Goal: Transaction & Acquisition: Book appointment/travel/reservation

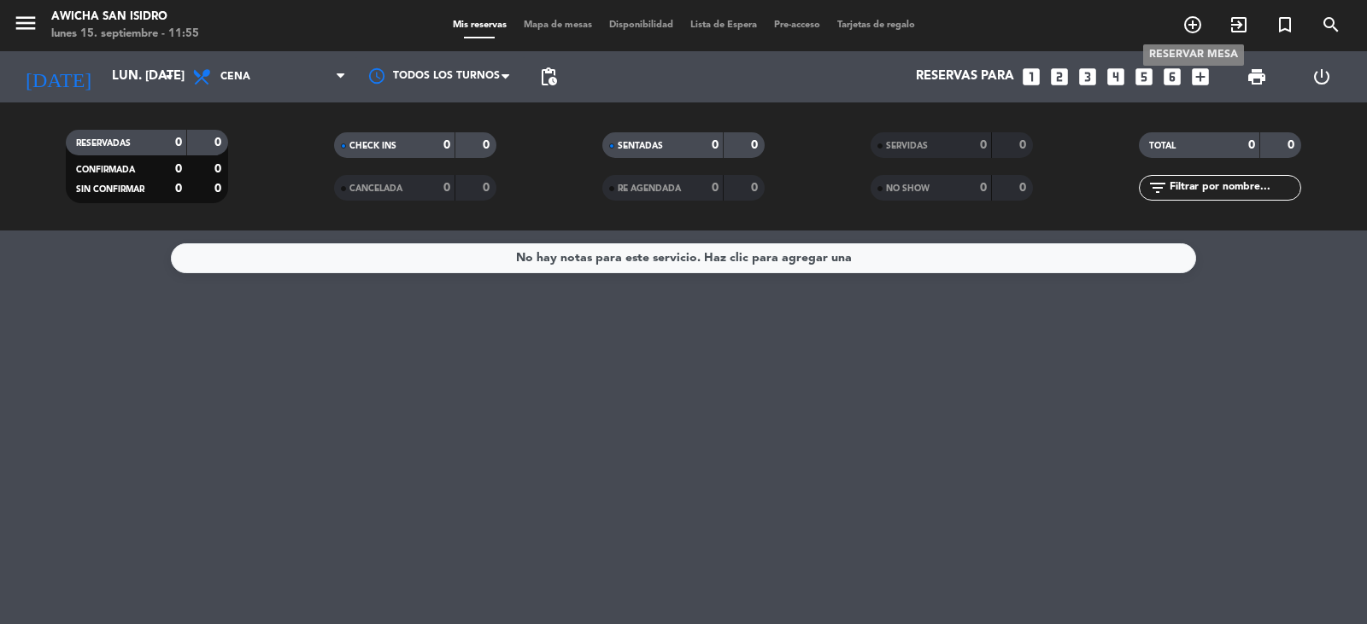
click at [1186, 26] on icon "add_circle_outline" at bounding box center [1192, 25] width 21 height 21
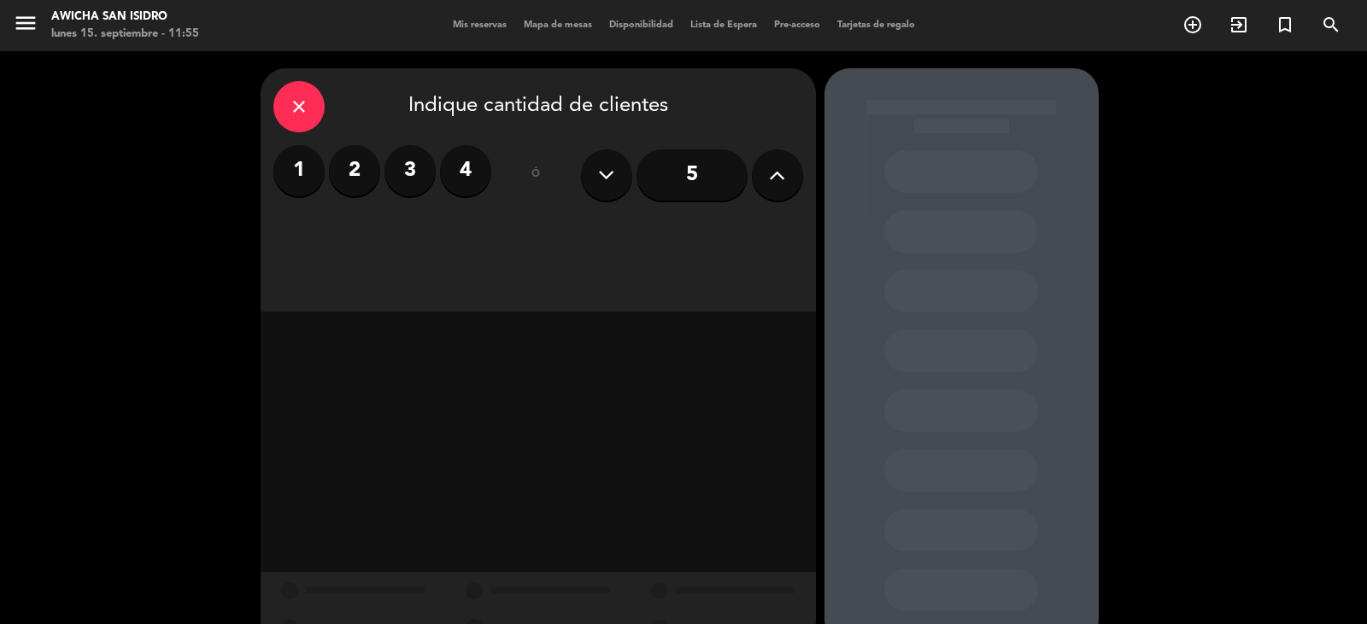
click at [356, 172] on label "2" at bounding box center [354, 170] width 51 height 51
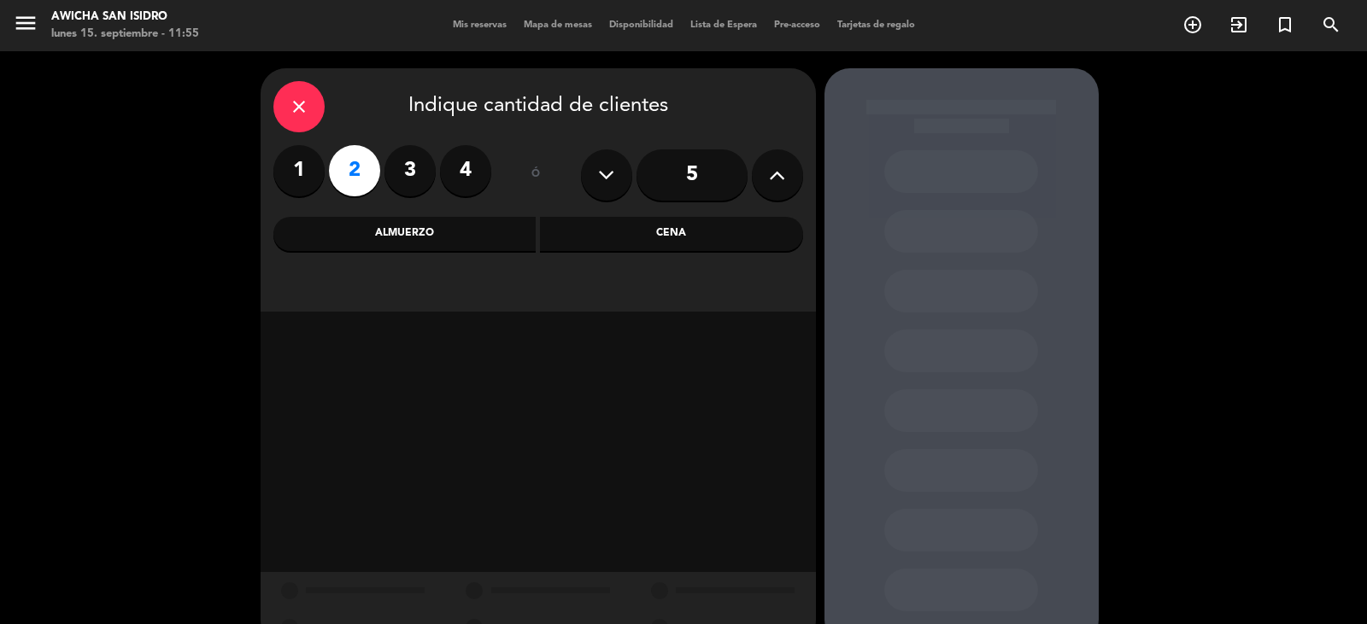
click at [415, 231] on div "Almuerzo" at bounding box center [404, 234] width 263 height 34
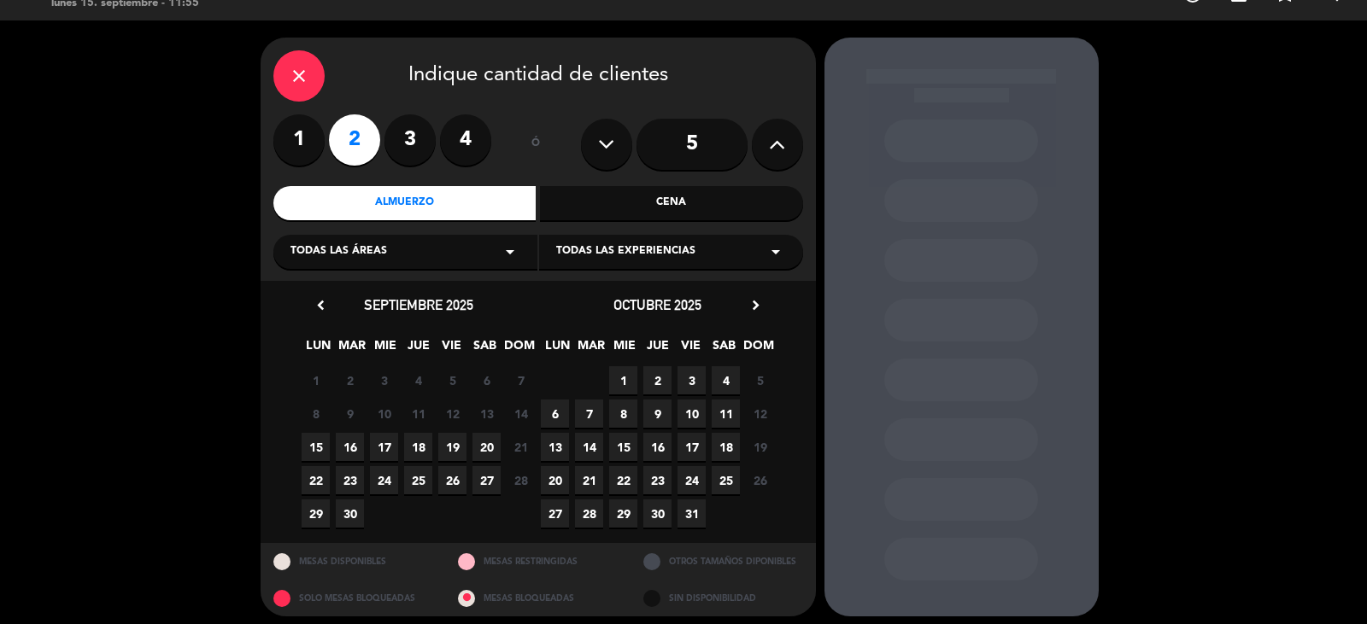
scroll to position [39, 0]
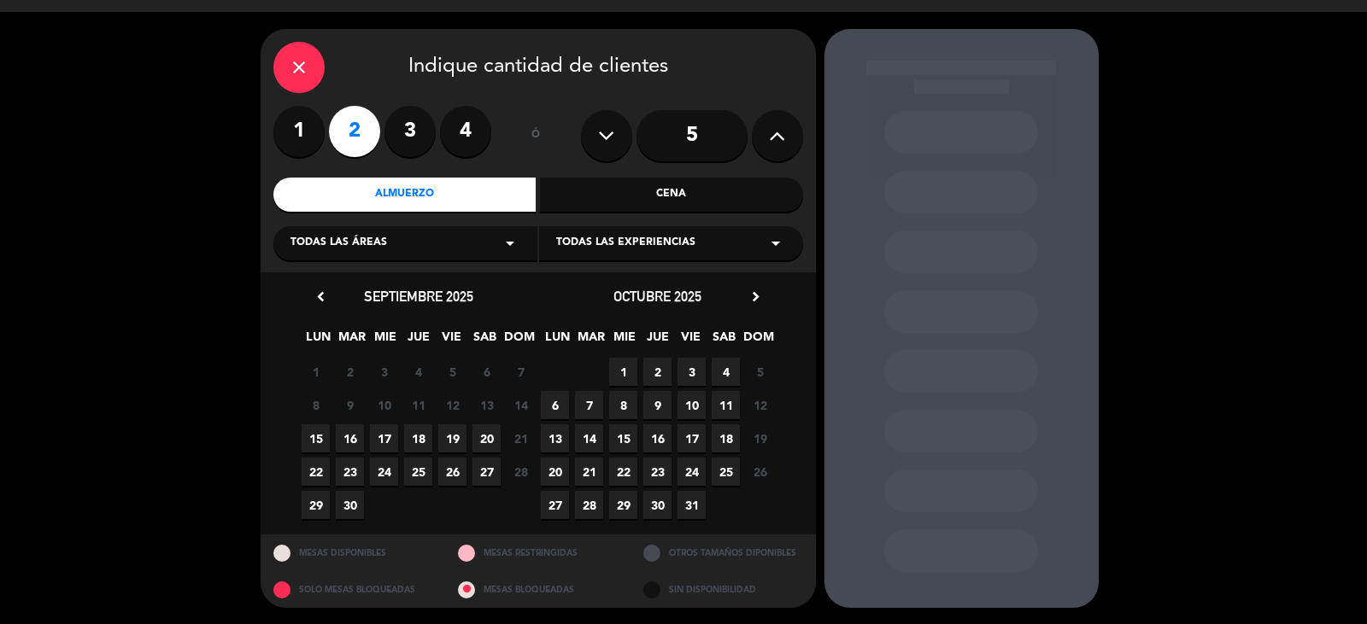
click at [941, 130] on div at bounding box center [961, 132] width 154 height 43
click at [492, 185] on div "Almuerzo" at bounding box center [404, 195] width 263 height 34
click at [509, 244] on icon "arrow_drop_down" at bounding box center [510, 243] width 21 height 21
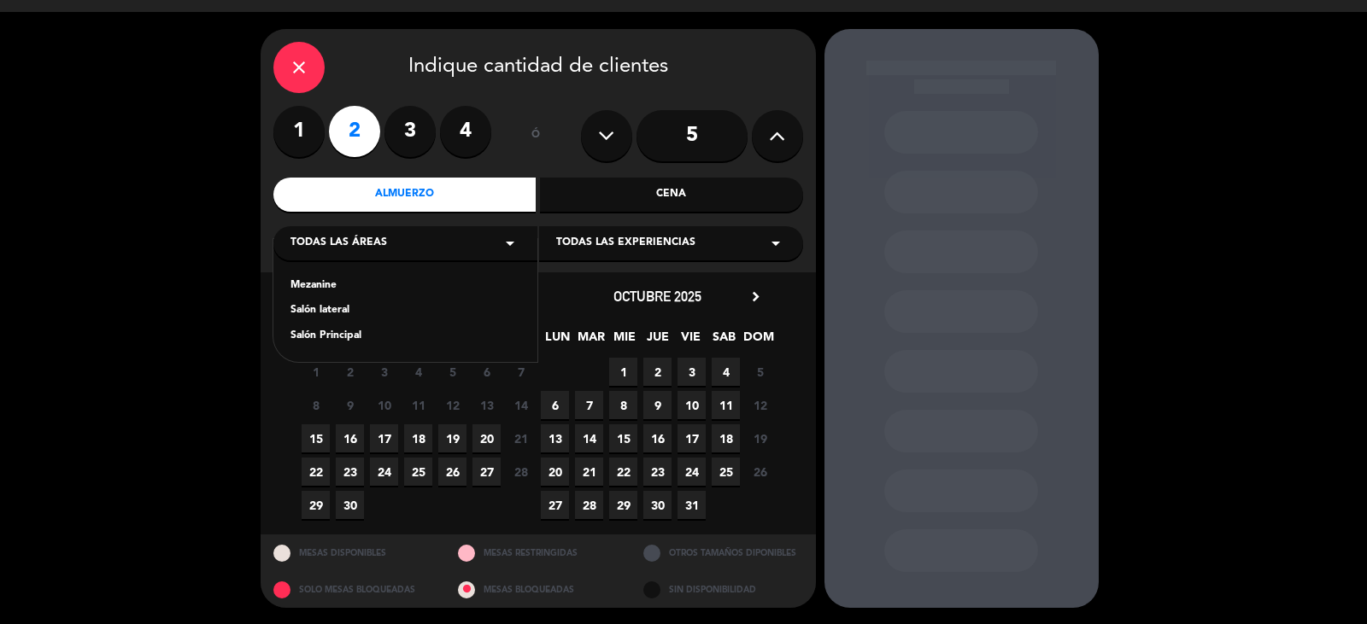
click at [366, 337] on div "Salón Principal" at bounding box center [405, 336] width 230 height 17
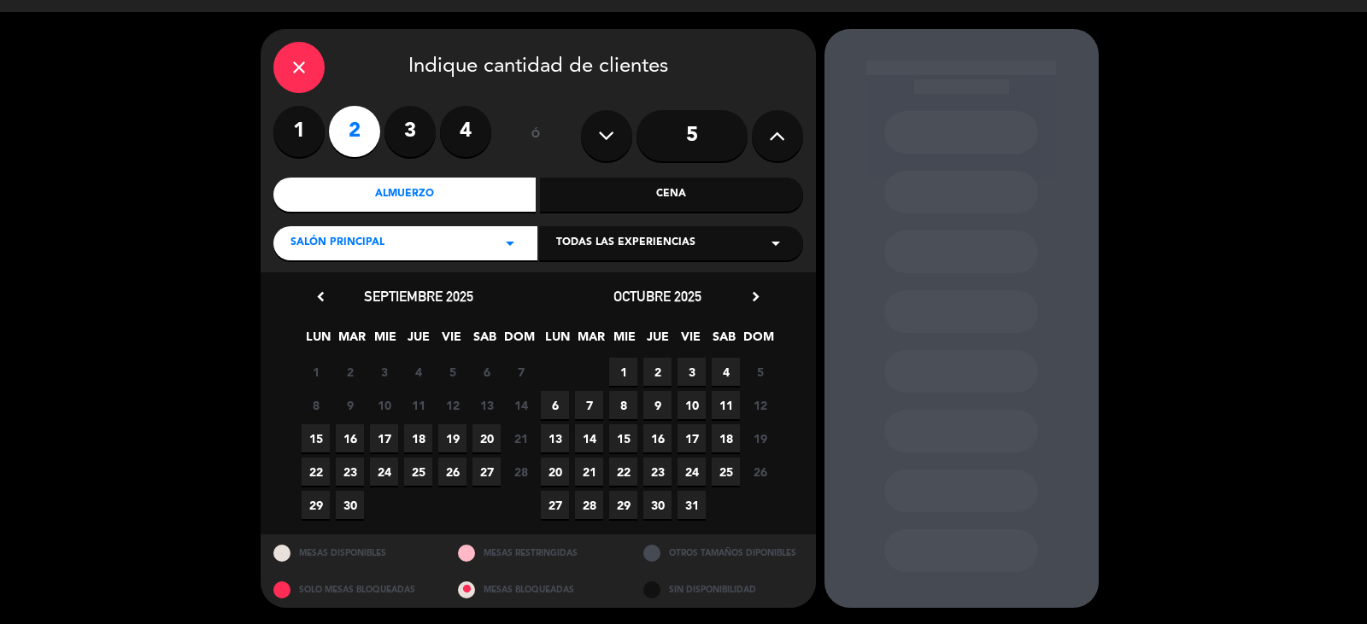
click at [776, 245] on icon "arrow_drop_down" at bounding box center [775, 243] width 21 height 21
click at [733, 284] on div "A la carta" at bounding box center [671, 286] width 230 height 17
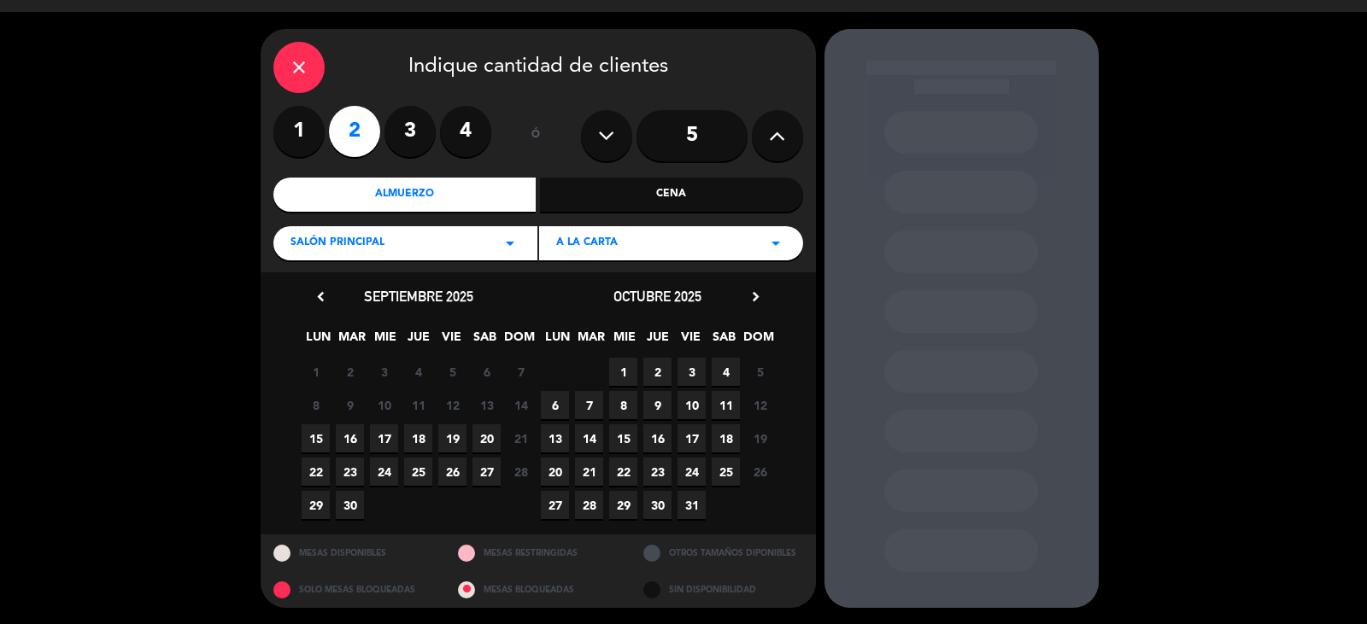
click at [322, 428] on span "15" at bounding box center [316, 439] width 28 height 28
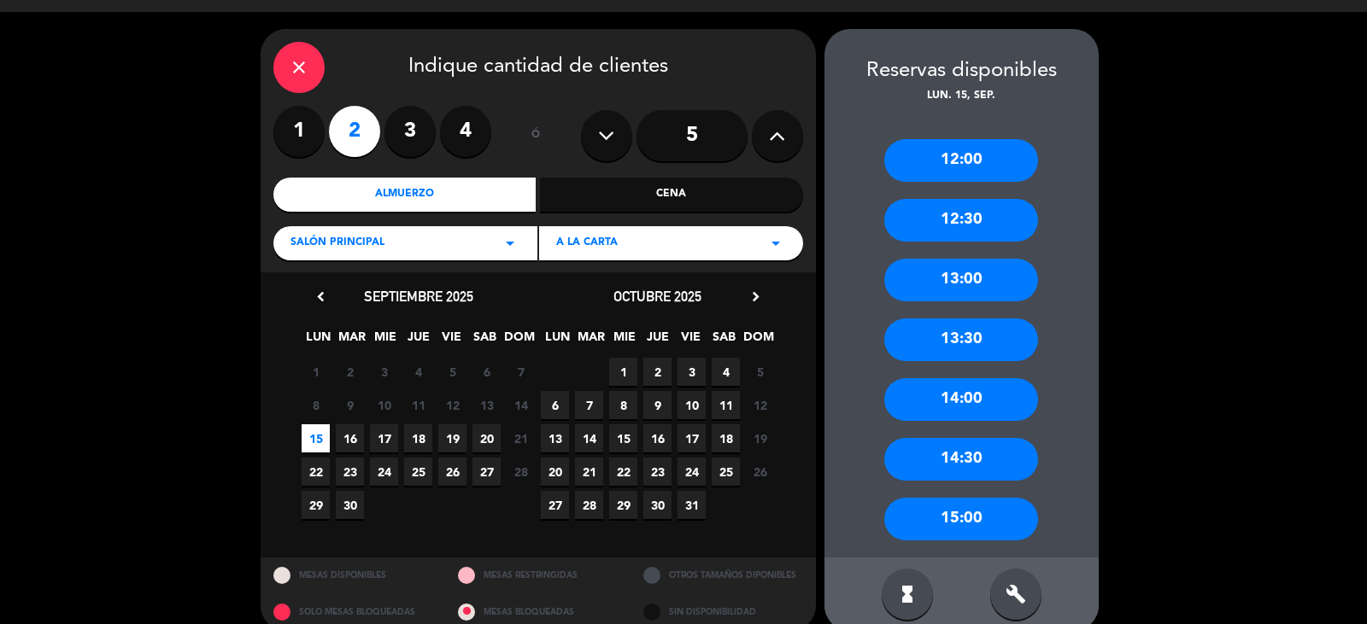
click at [970, 274] on div "13:00" at bounding box center [961, 280] width 154 height 43
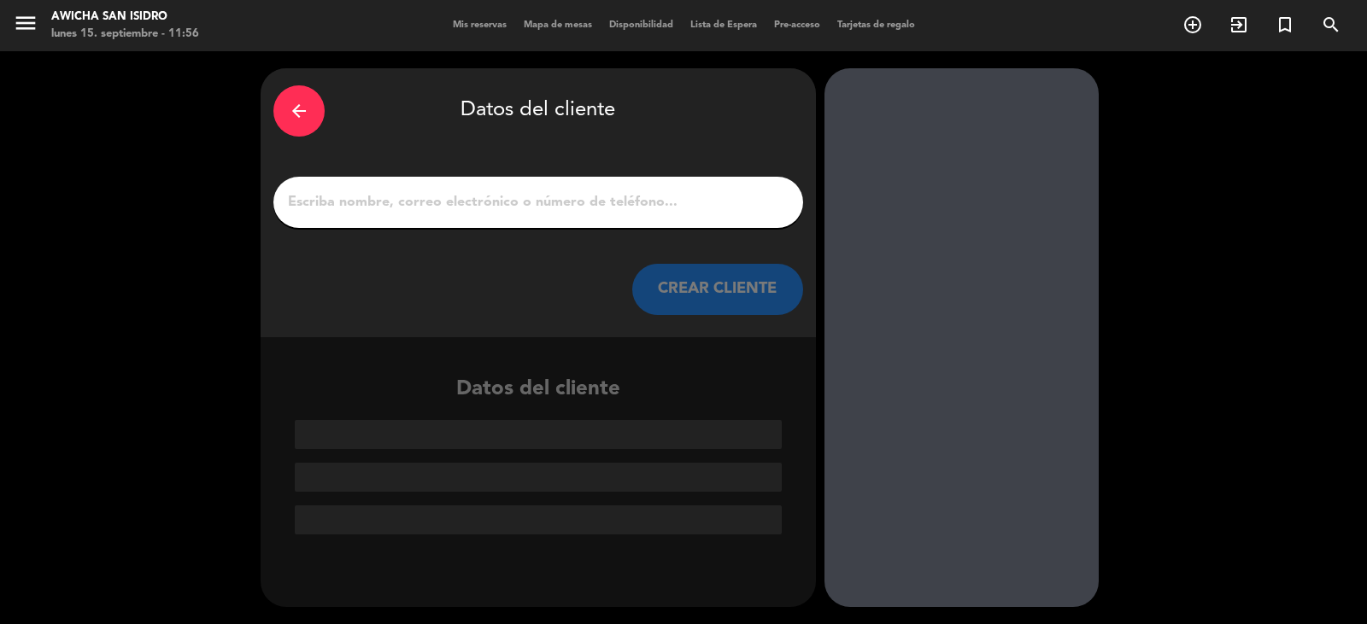
click at [461, 202] on input "1" at bounding box center [538, 202] width 504 height 24
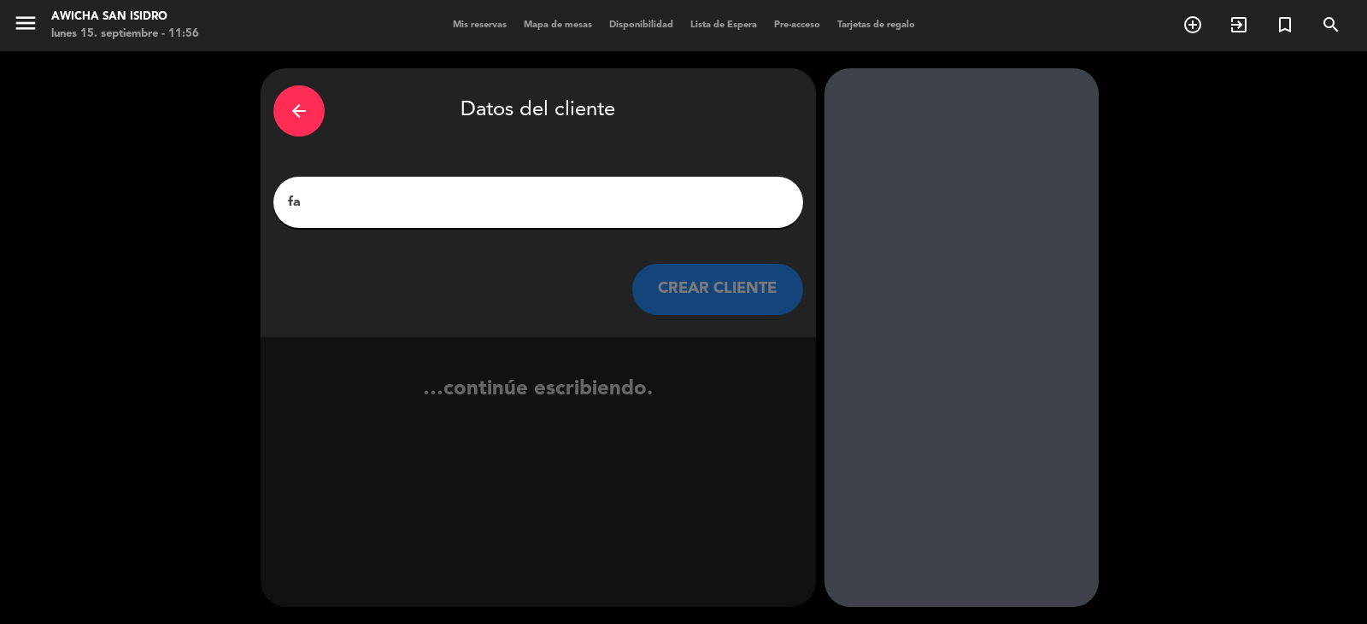
type input "f"
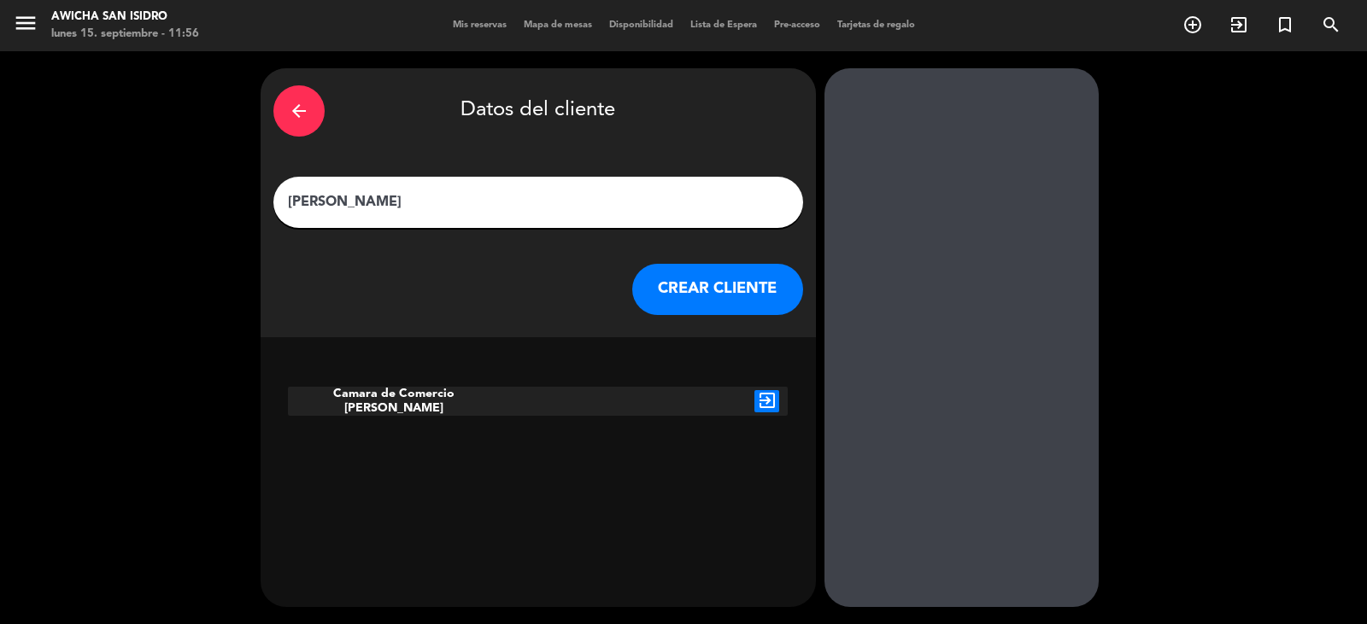
type input "[PERSON_NAME]"
click at [720, 290] on button "CREAR CLIENTE" at bounding box center [717, 289] width 171 height 51
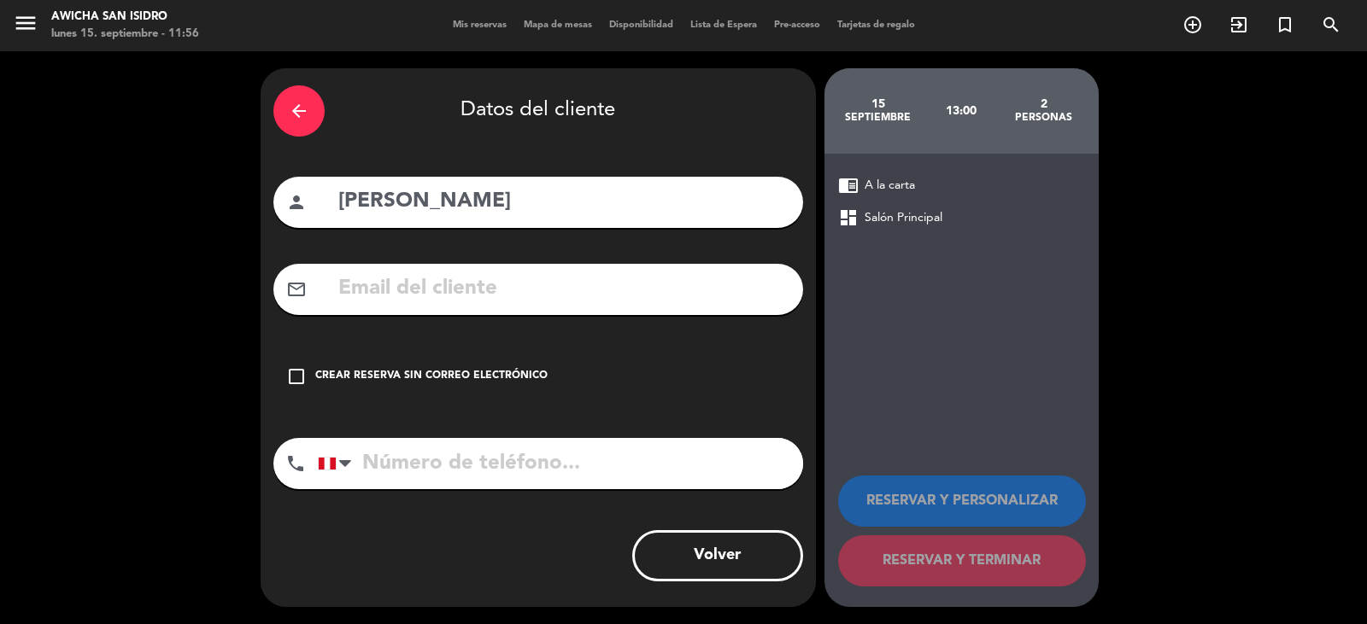
click at [754, 554] on button "Volver" at bounding box center [717, 555] width 171 height 51
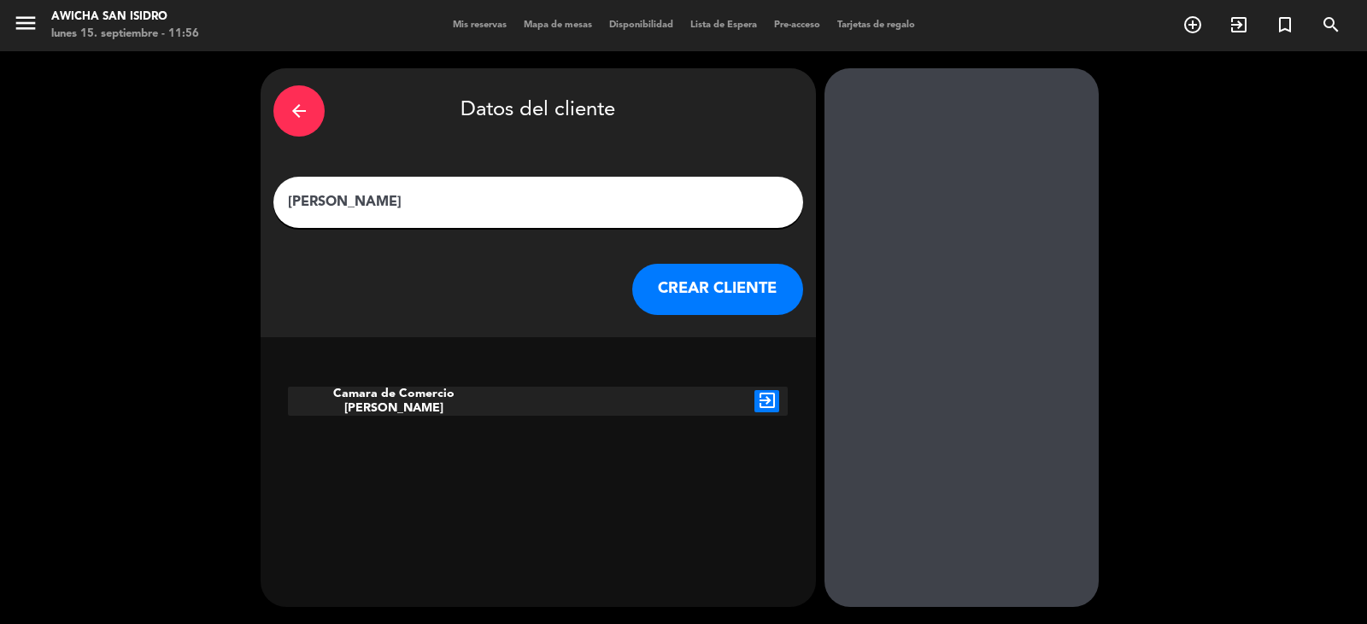
click at [292, 112] on icon "arrow_back" at bounding box center [299, 111] width 21 height 21
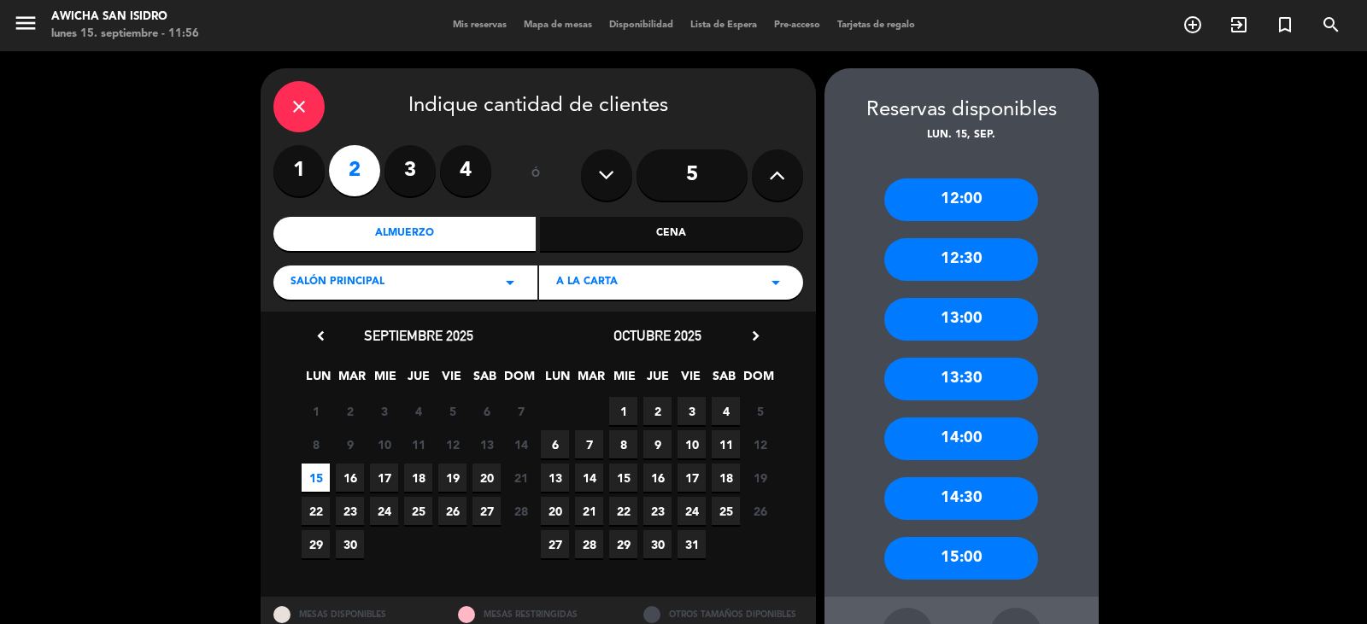
click at [292, 112] on icon "close" at bounding box center [299, 107] width 21 height 21
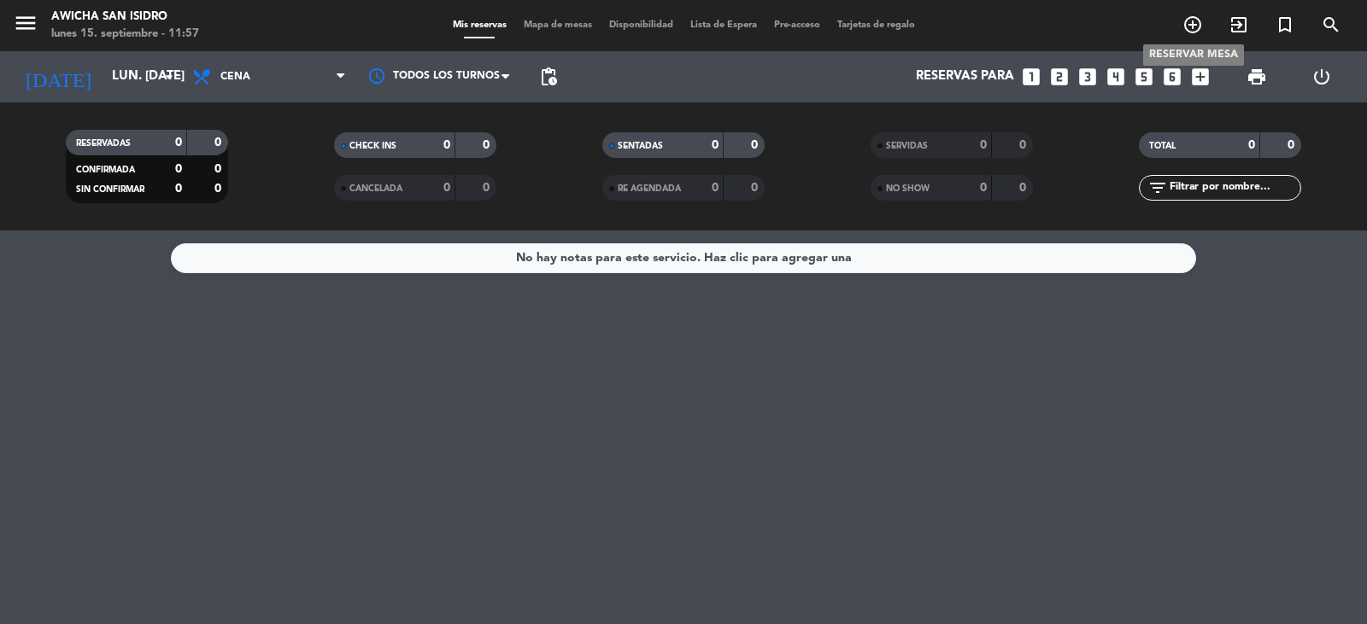
click at [1197, 29] on icon "add_circle_outline" at bounding box center [1192, 25] width 21 height 21
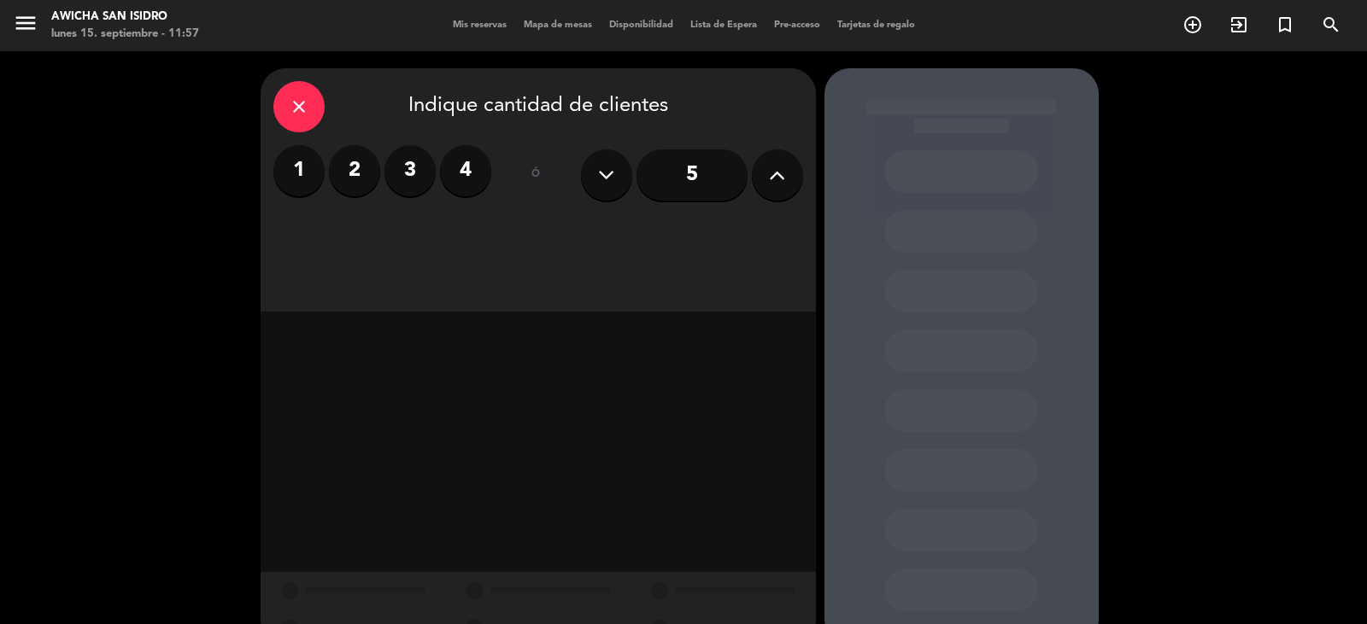
click at [304, 173] on label "1" at bounding box center [298, 170] width 51 height 51
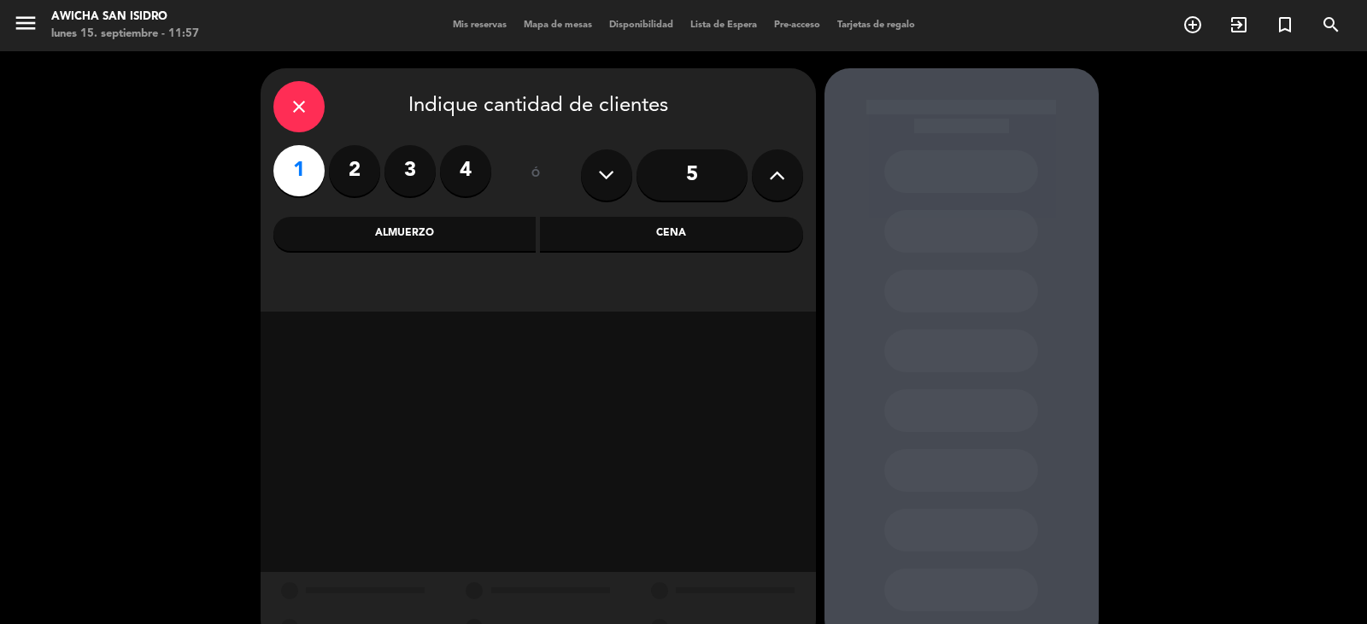
click at [438, 237] on div "Almuerzo" at bounding box center [404, 234] width 263 height 34
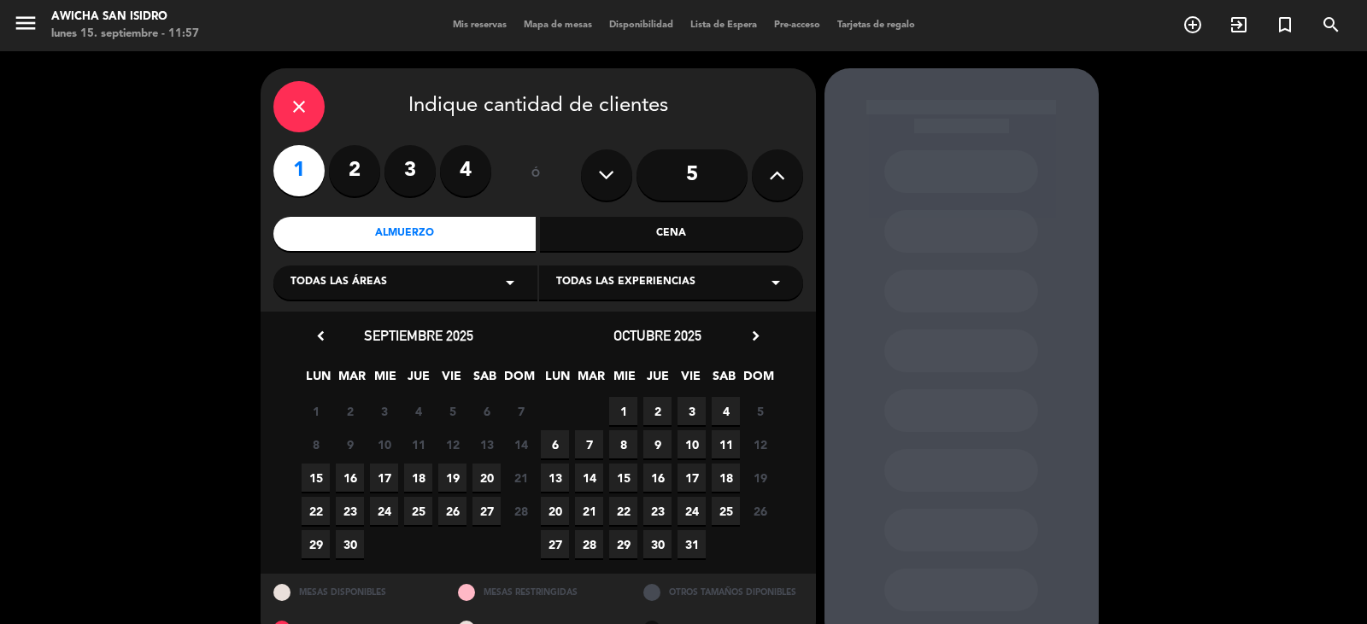
click at [503, 282] on icon "arrow_drop_down" at bounding box center [510, 282] width 21 height 21
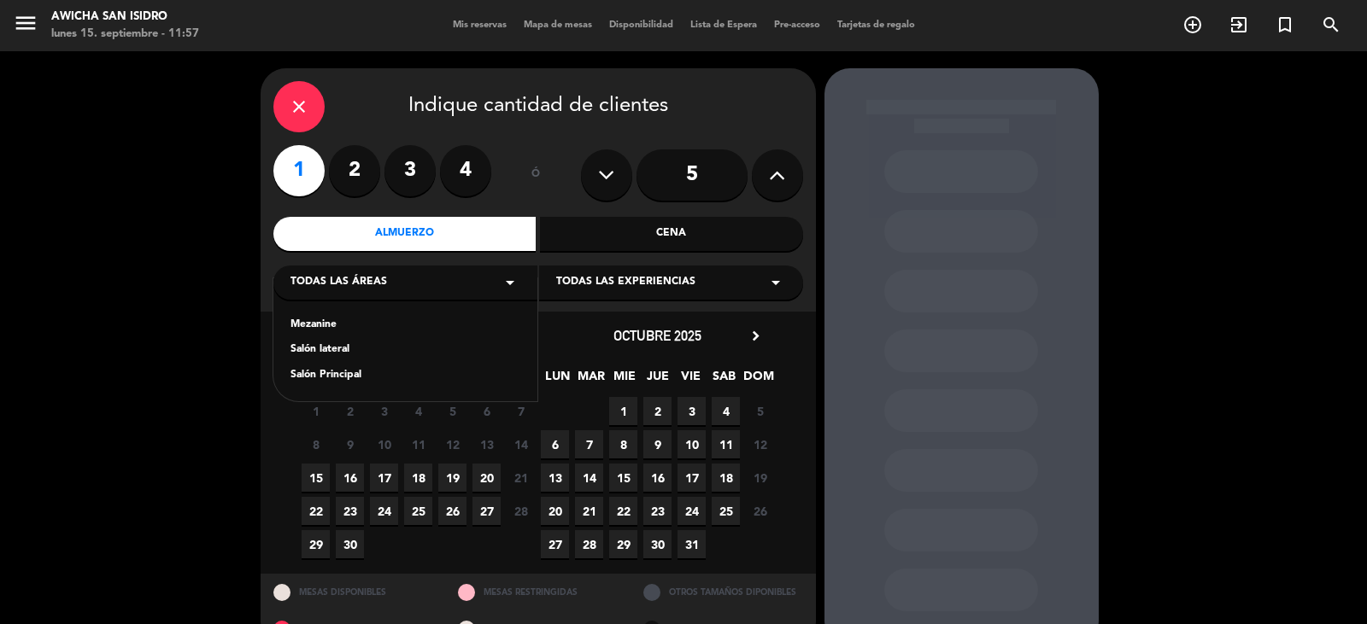
drag, startPoint x: 365, startPoint y: 376, endPoint x: 551, endPoint y: 319, distance: 194.6
click at [370, 375] on div "Salón Principal" at bounding box center [405, 375] width 230 height 17
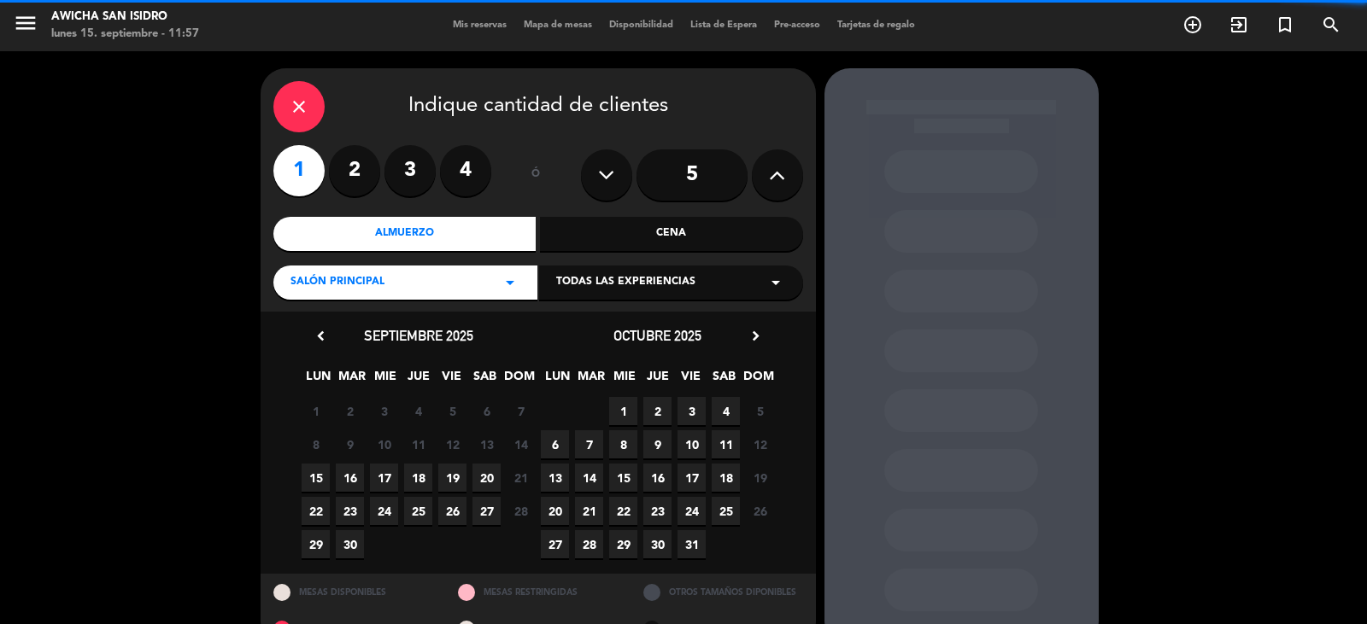
click at [772, 284] on icon "arrow_drop_down" at bounding box center [775, 282] width 21 height 21
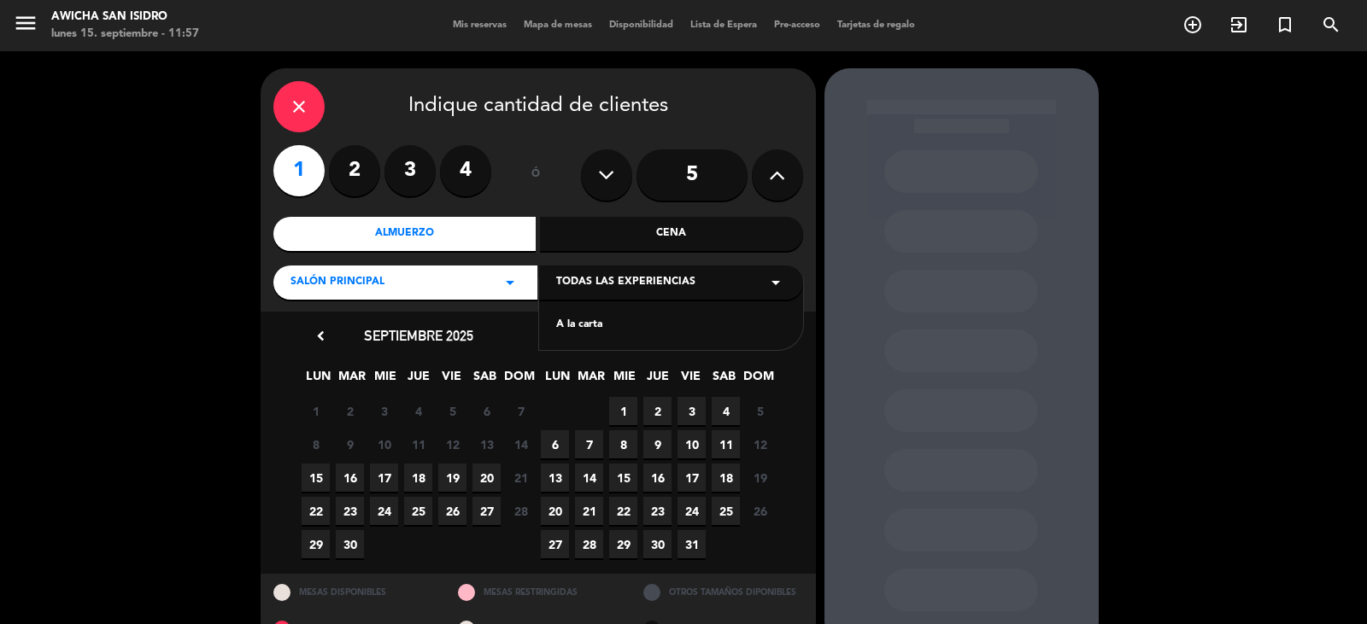
click at [617, 332] on div "A la carta" at bounding box center [671, 325] width 230 height 17
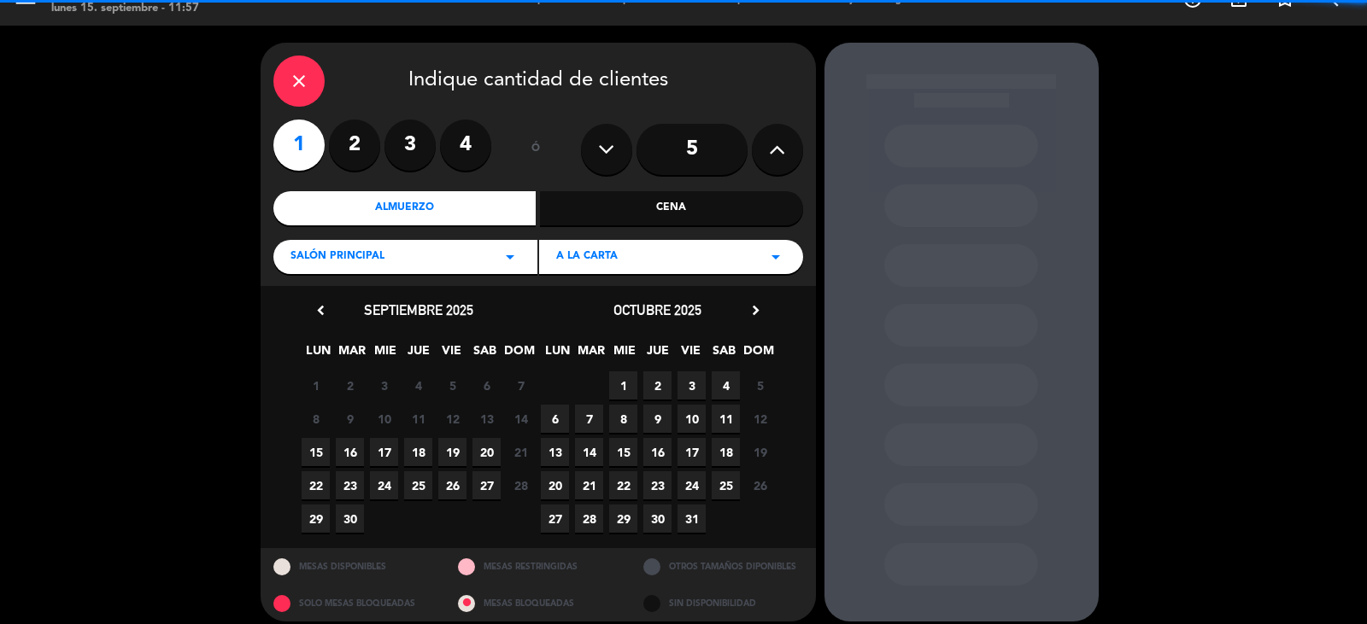
scroll to position [39, 0]
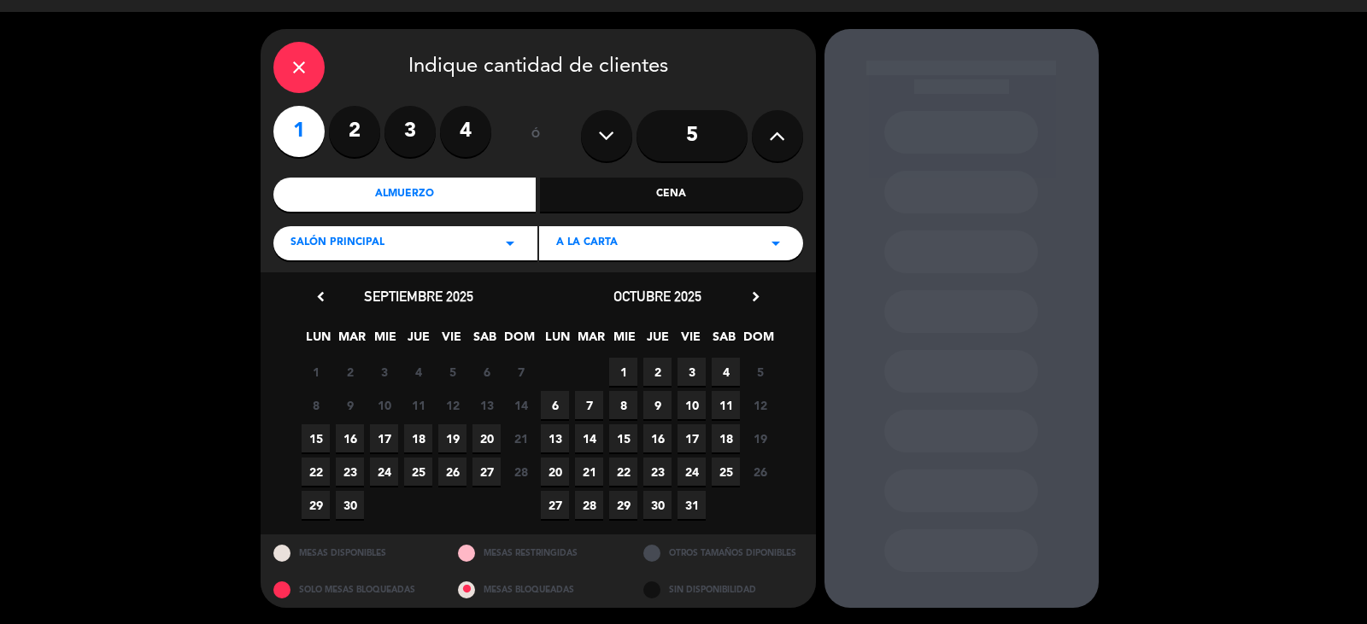
click at [313, 435] on span "15" at bounding box center [316, 439] width 28 height 28
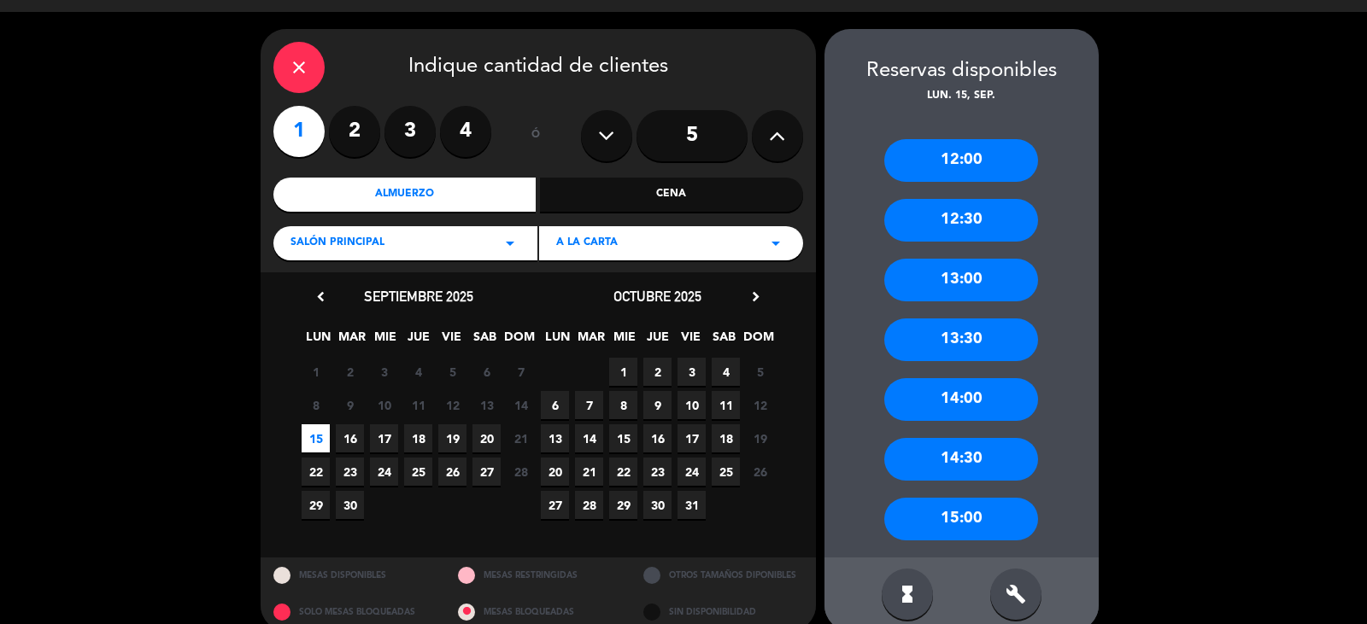
click at [926, 285] on div "13:00" at bounding box center [961, 280] width 154 height 43
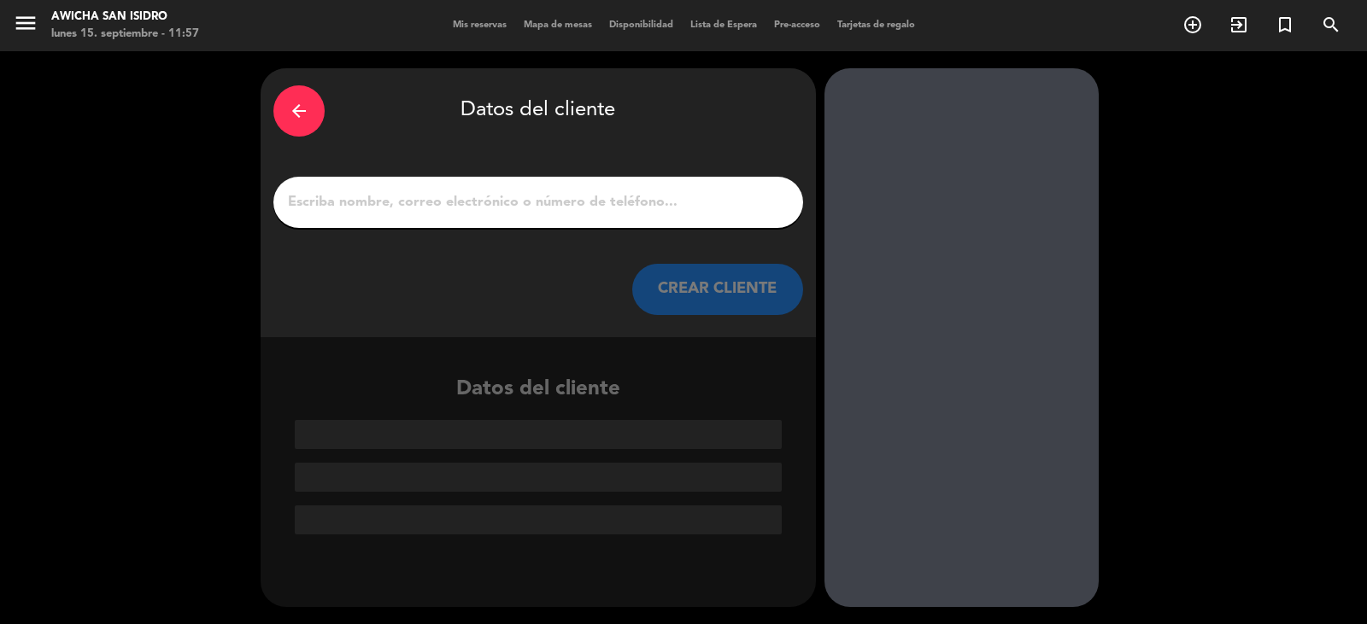
scroll to position [0, 0]
drag, startPoint x: 530, startPoint y: 404, endPoint x: 539, endPoint y: 405, distance: 8.6
click at [538, 405] on div "Datos del cliente" at bounding box center [538, 453] width 555 height 161
click at [390, 437] on div at bounding box center [538, 434] width 487 height 29
click at [373, 214] on input "1" at bounding box center [538, 202] width 504 height 24
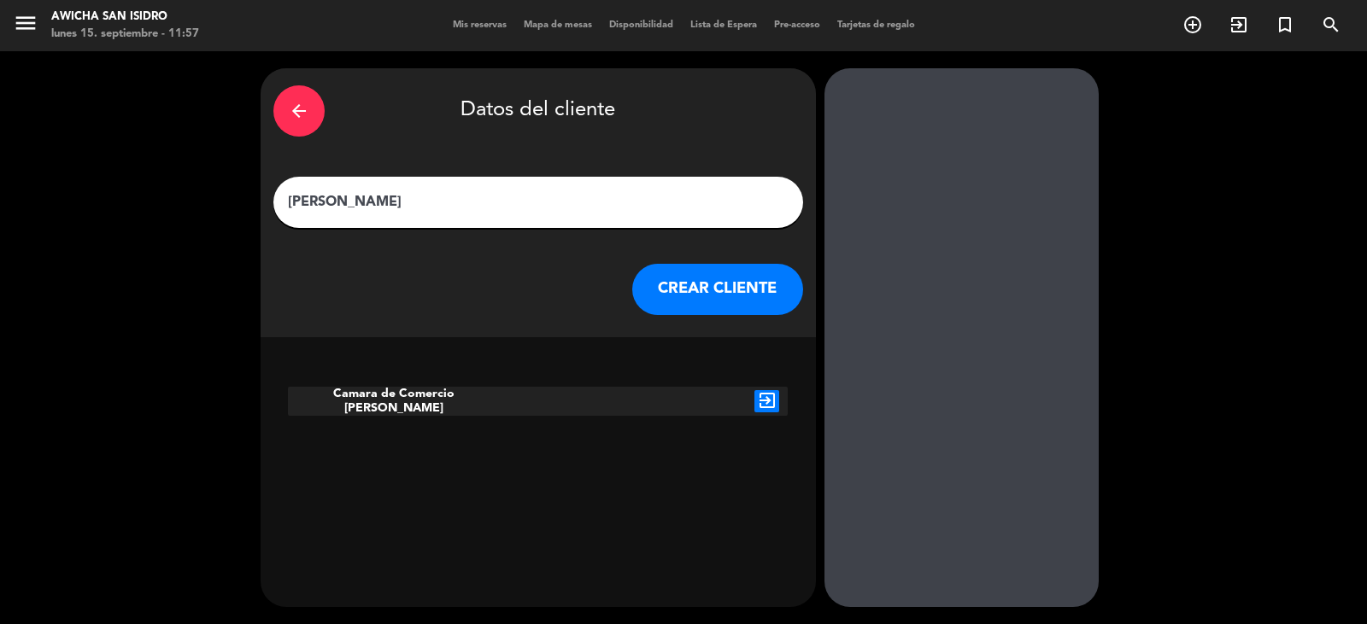
type input "[PERSON_NAME]"
click at [769, 399] on icon "exit_to_app" at bounding box center [766, 401] width 25 height 22
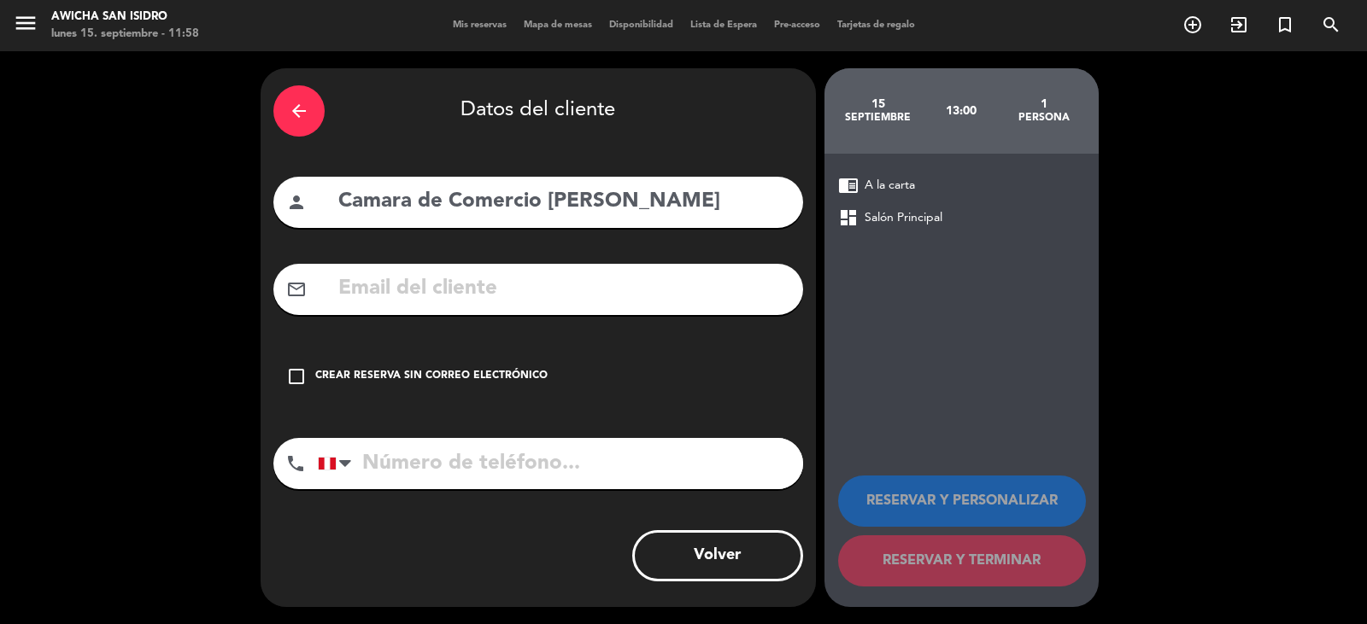
click at [290, 370] on icon "check_box_outline_blank" at bounding box center [296, 376] width 21 height 21
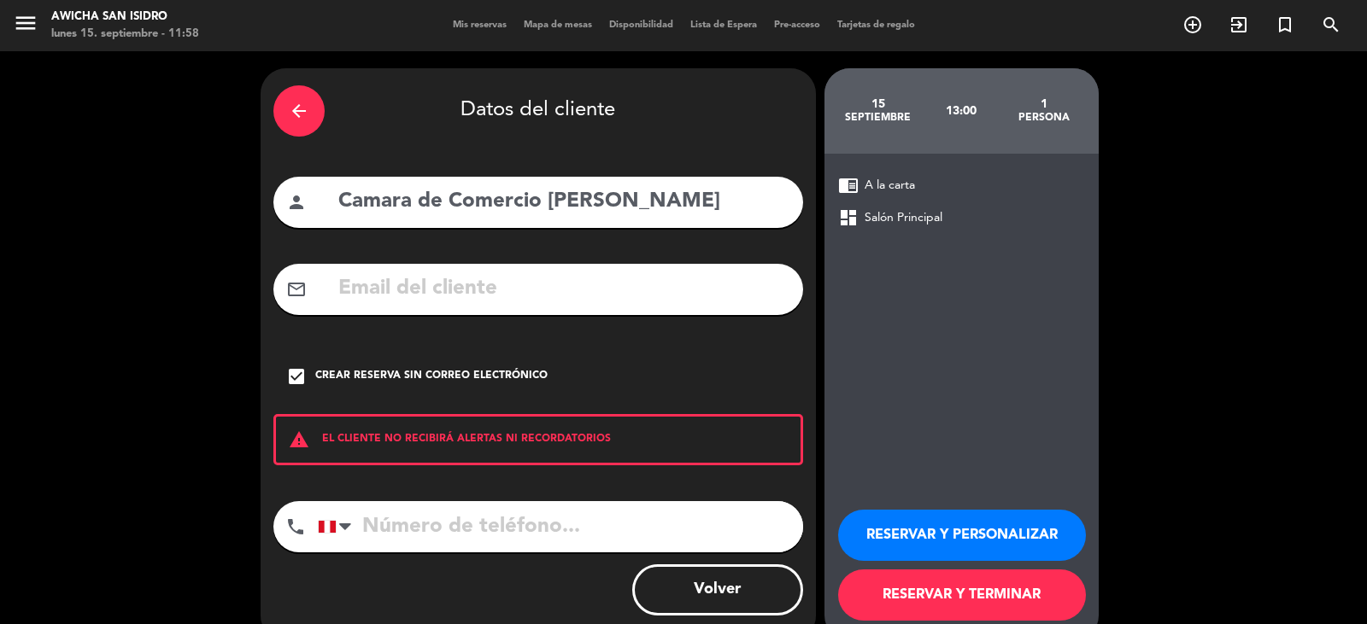
click at [472, 536] on input "tel" at bounding box center [560, 526] width 485 height 51
click at [728, 203] on input "Camara de Comercio [PERSON_NAME]" at bounding box center [564, 202] width 454 height 35
type input "C"
type input "[PERSON_NAME]"
click at [1003, 598] on button "RESERVAR Y TERMINAR" at bounding box center [962, 595] width 248 height 51
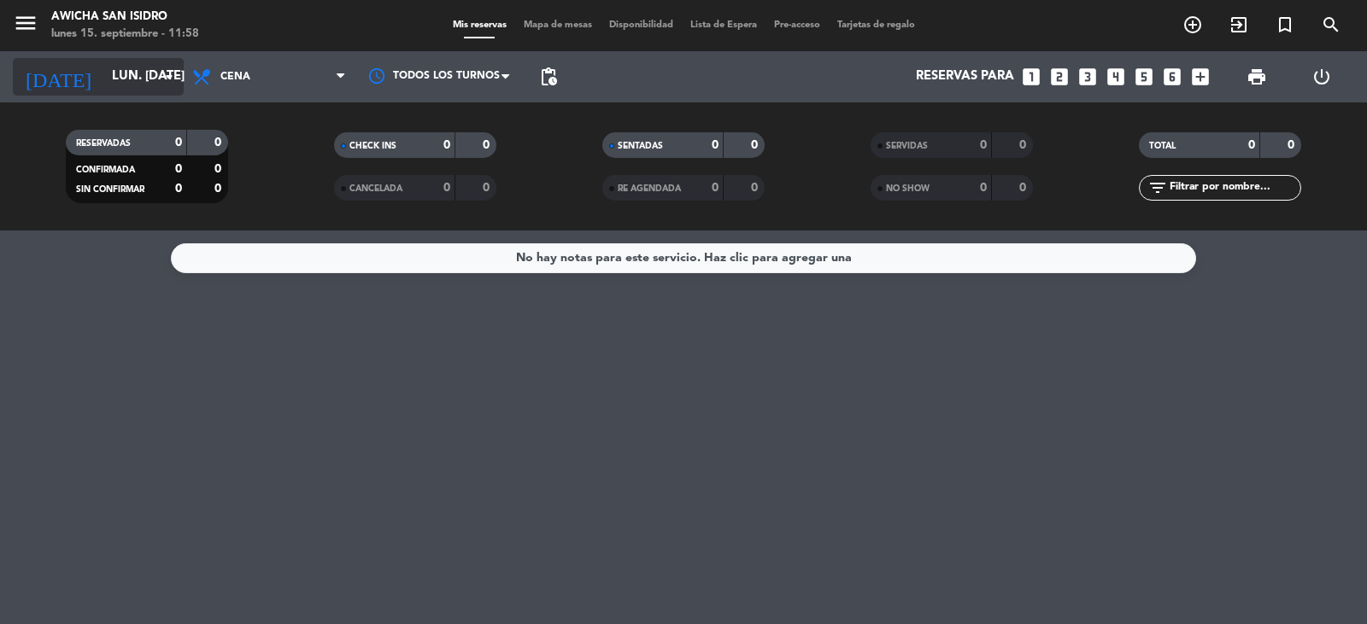
click at [173, 72] on icon "arrow_drop_down" at bounding box center [169, 77] width 21 height 21
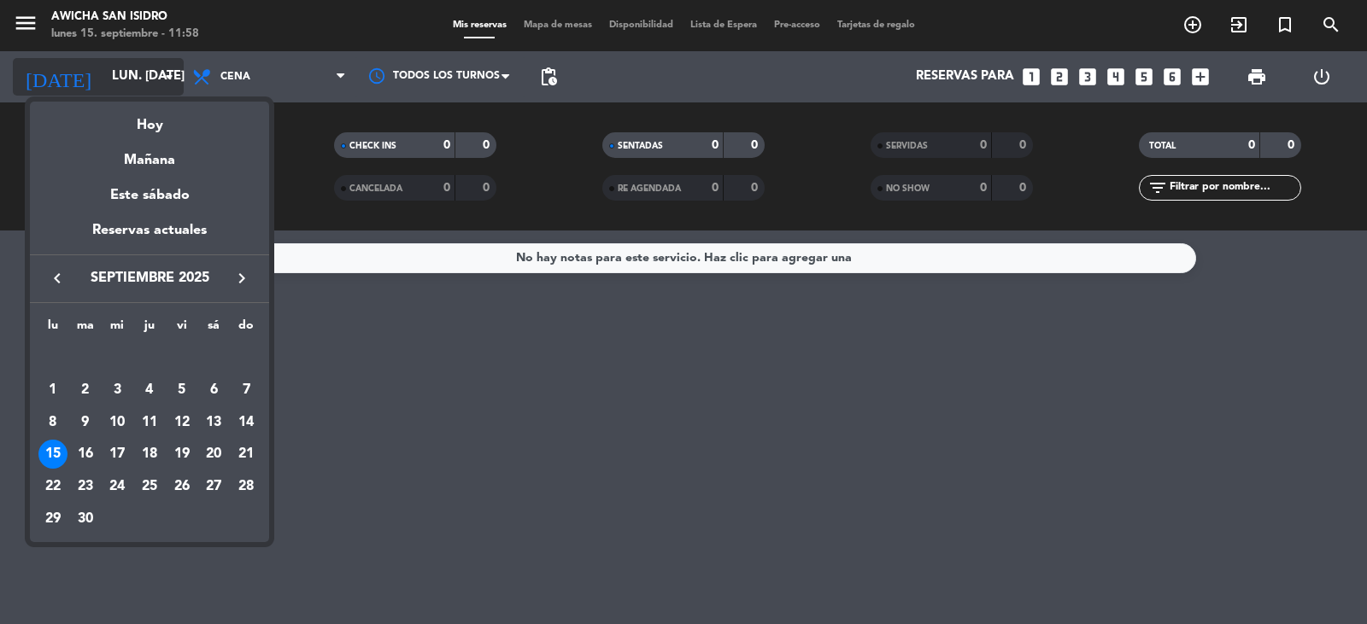
click at [173, 72] on div at bounding box center [683, 312] width 1367 height 624
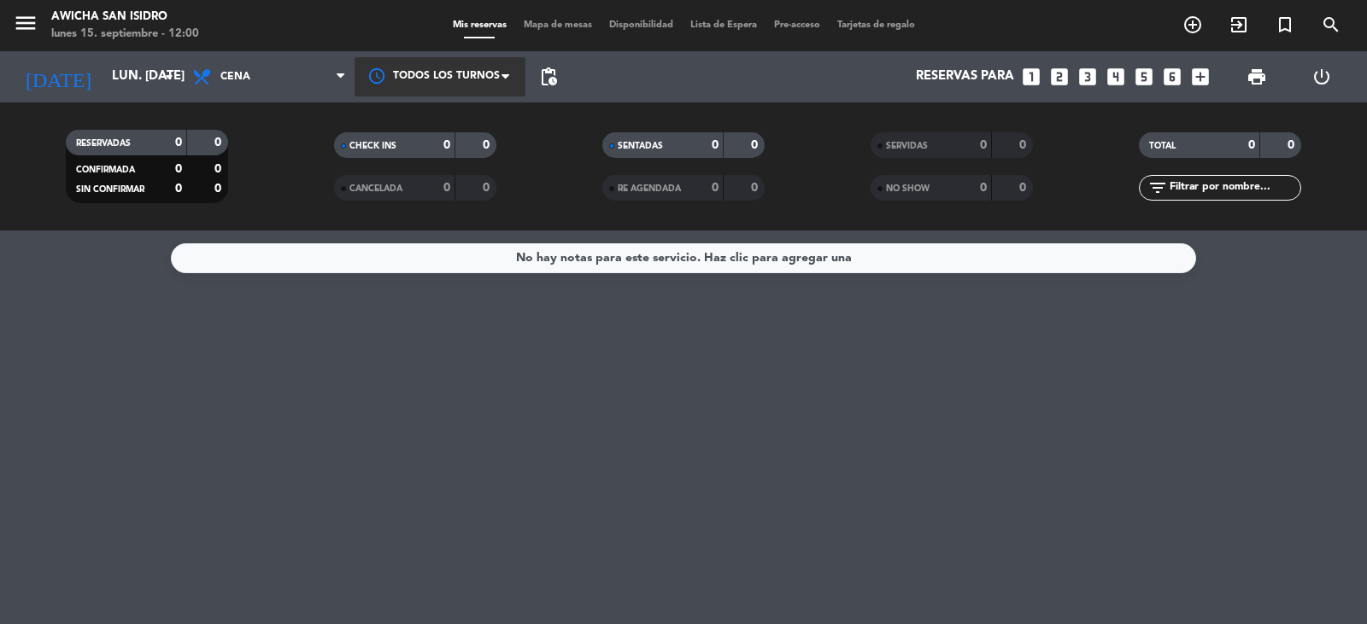
click at [505, 82] on span at bounding box center [509, 76] width 17 height 17
click at [508, 84] on span at bounding box center [509, 76] width 17 height 17
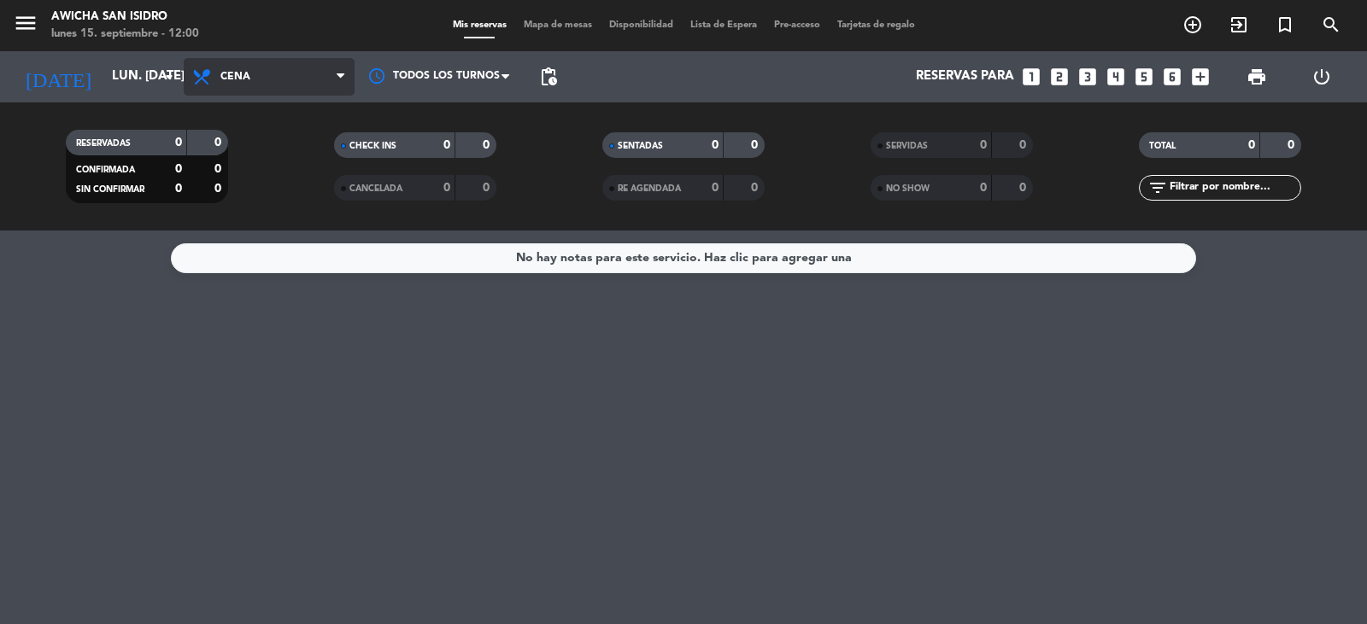
click at [342, 79] on icon at bounding box center [341, 77] width 8 height 14
click at [273, 146] on div "menu Awicha San [PERSON_NAME] lunes 15. septiembre - 12:00 Mis reservas Mapa de…" at bounding box center [683, 115] width 1367 height 231
